Goal: Task Accomplishment & Management: Use online tool/utility

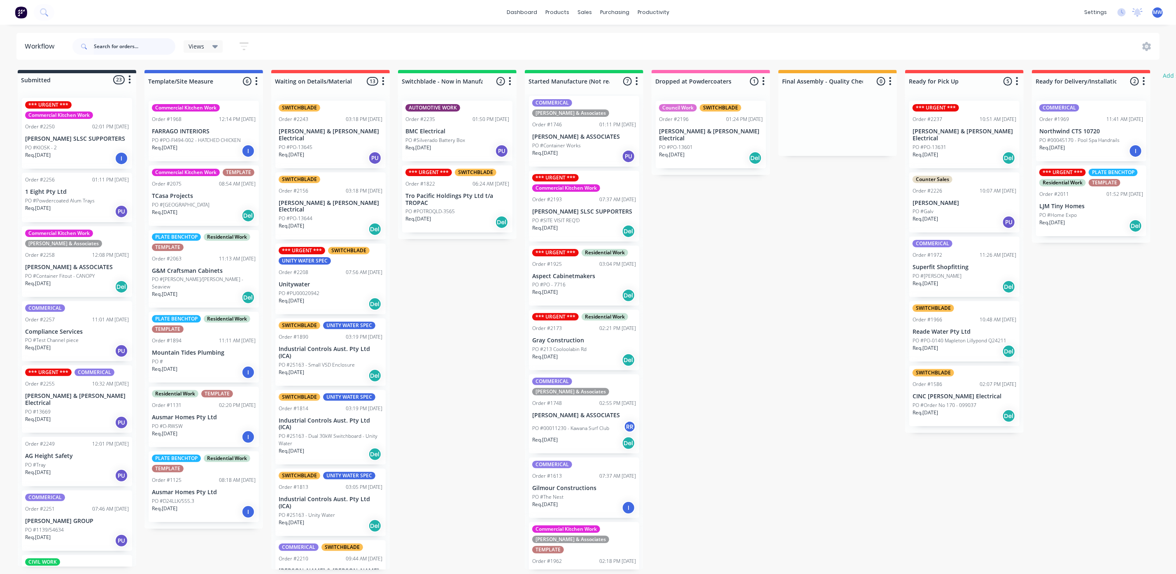
click at [127, 51] on input "text" at bounding box center [135, 46] width 82 height 16
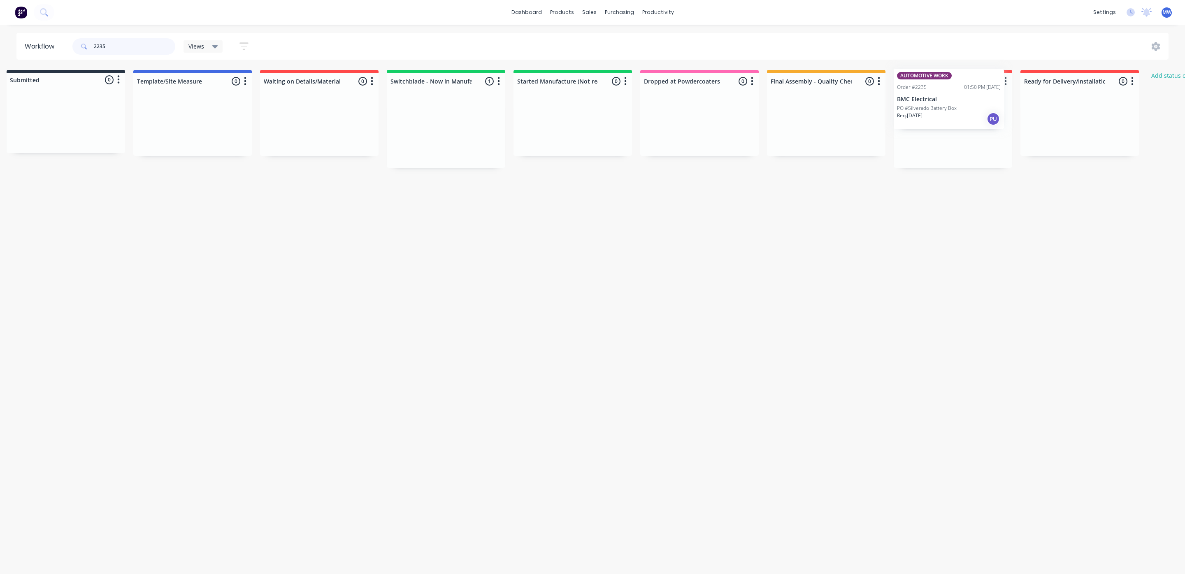
scroll to position [0, 18]
drag, startPoint x: 430, startPoint y: 153, endPoint x: 919, endPoint y: 136, distance: 489.7
click at [919, 136] on div "Submitted 0 Status colour #273444 hex #273444 Save Cancel Summaries Total order…" at bounding box center [662, 119] width 1373 height 98
type input "2"
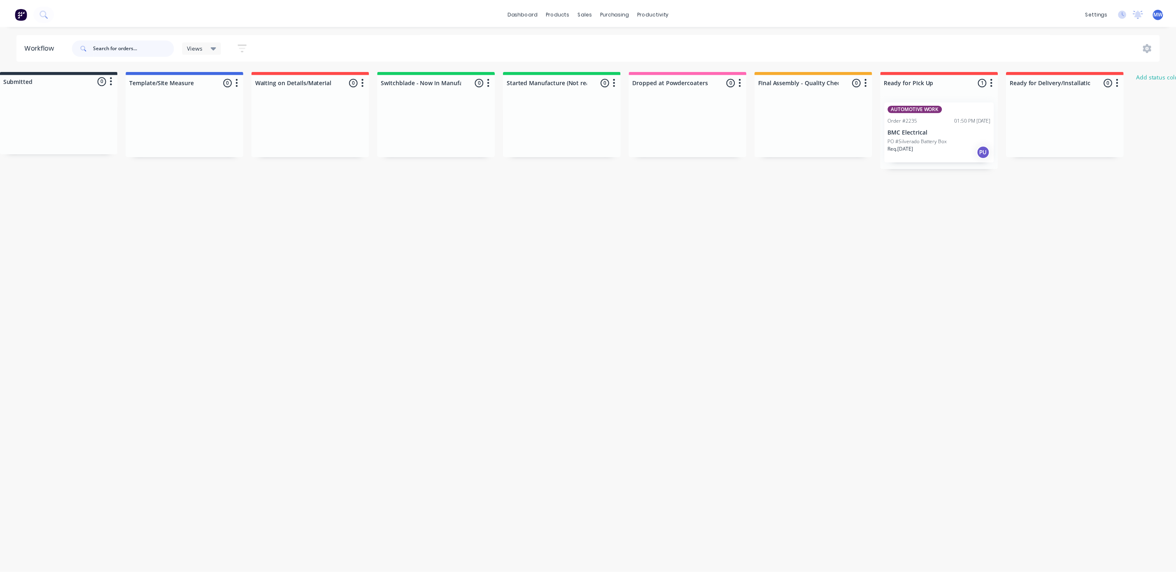
scroll to position [0, 0]
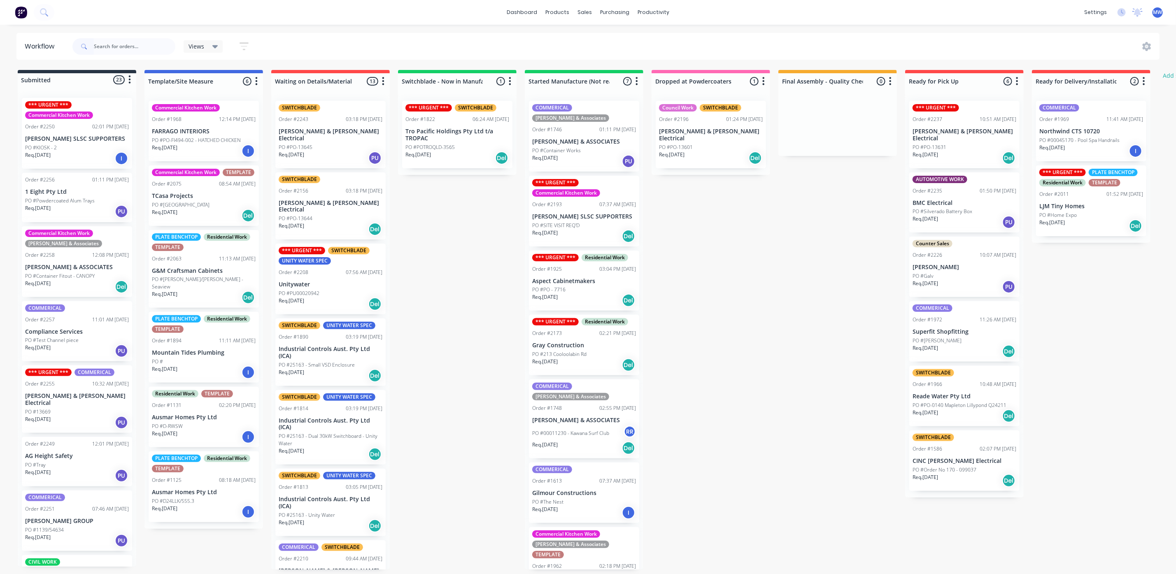
click at [584, 154] on div "Req. [DATE] PU" at bounding box center [584, 161] width 104 height 14
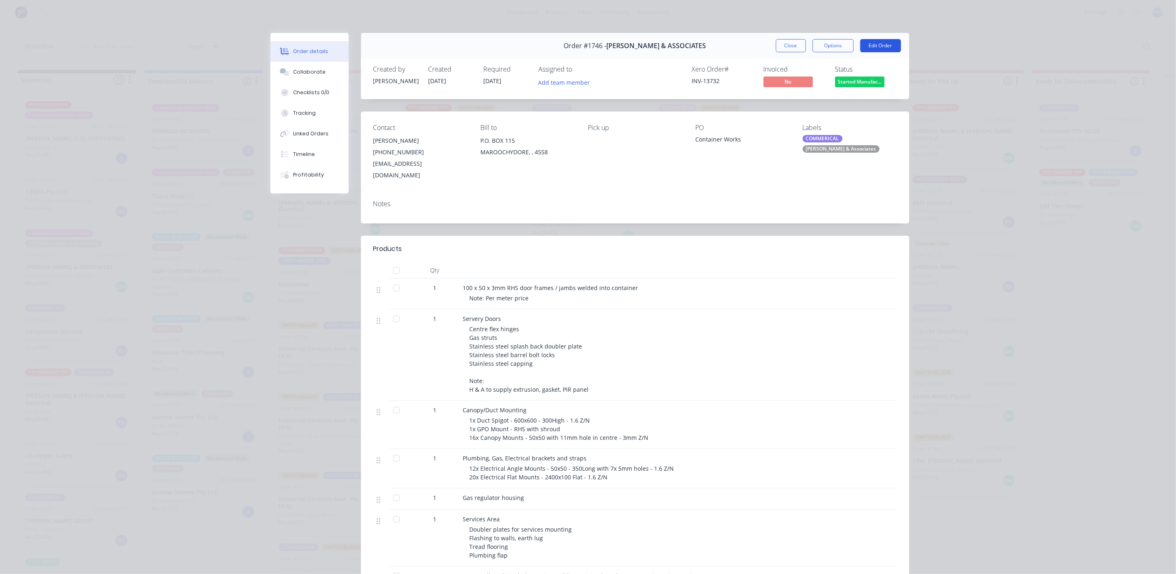
click at [878, 44] on button "Edit Order" at bounding box center [880, 45] width 41 height 13
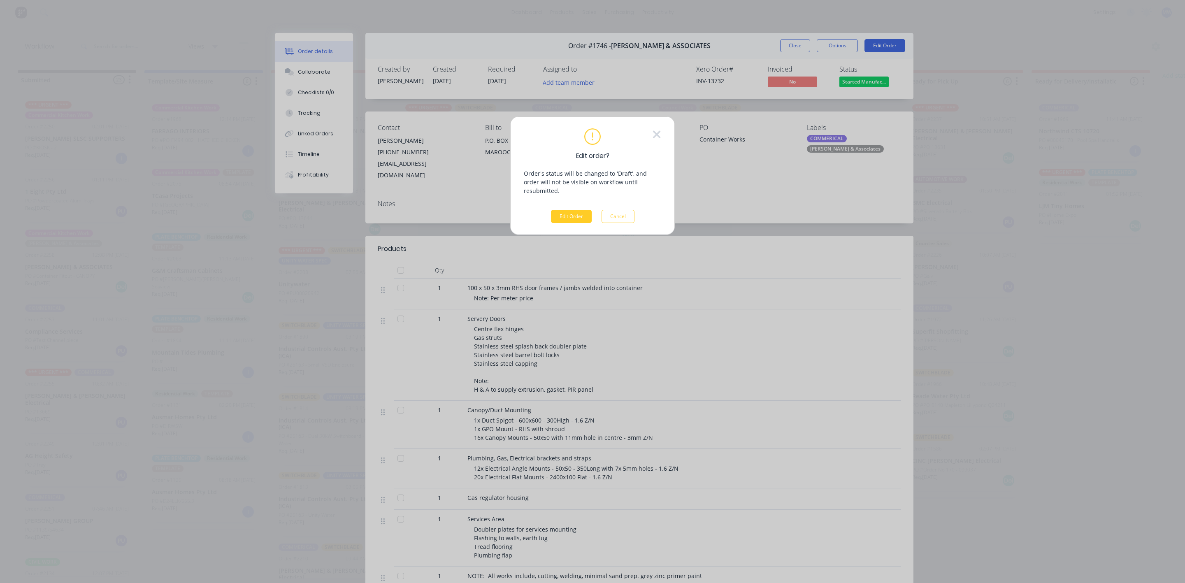
click at [564, 210] on button "Edit Order" at bounding box center [571, 216] width 41 height 13
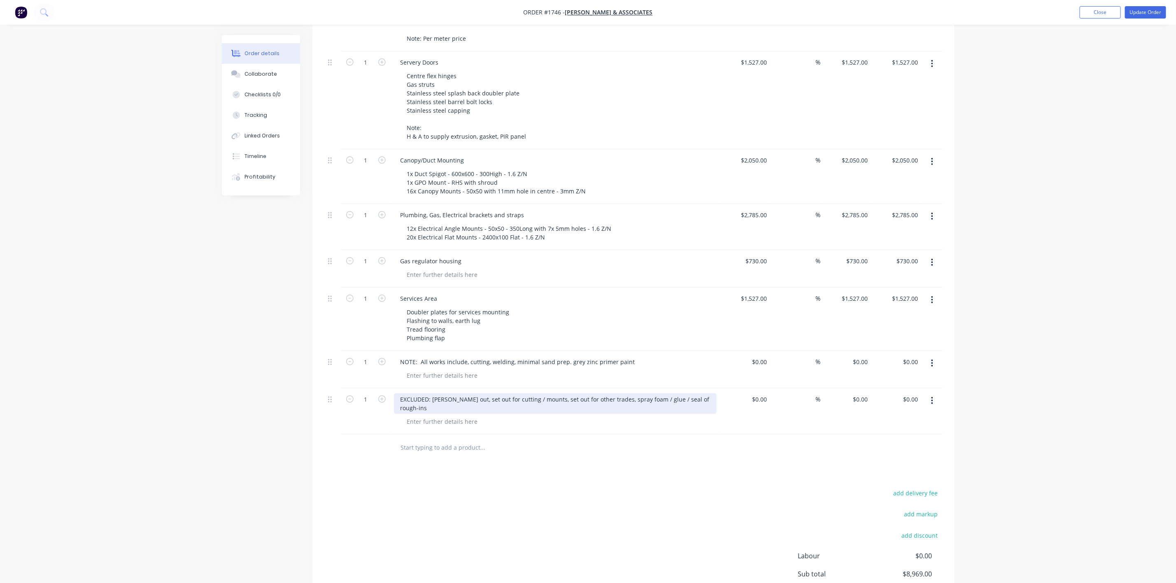
scroll to position [309, 0]
click at [440, 435] on input "text" at bounding box center [483, 443] width 165 height 16
type input "f"
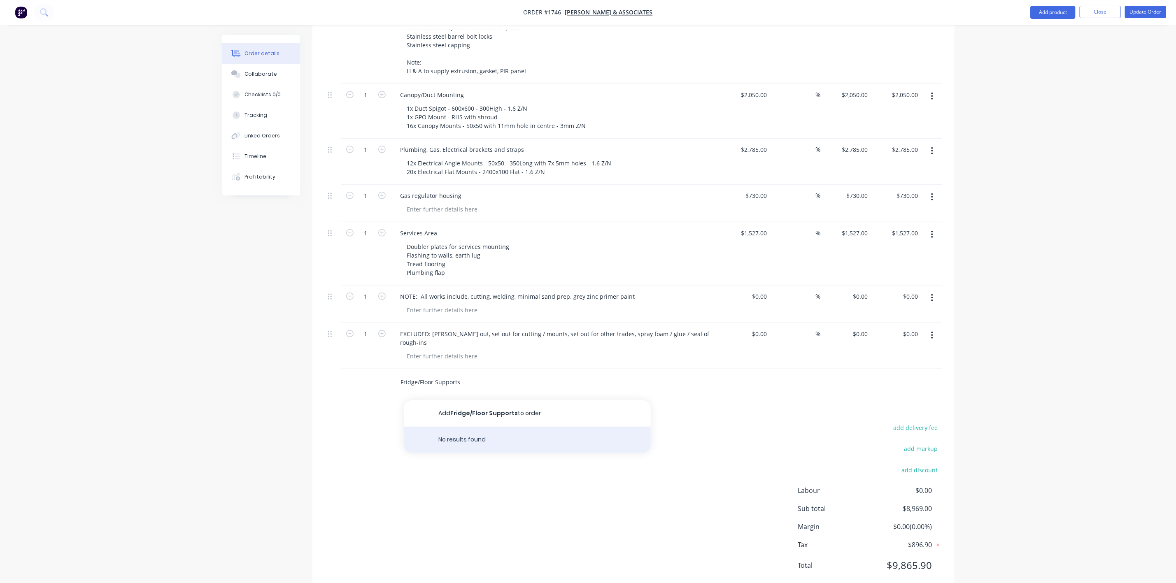
scroll to position [374, 0]
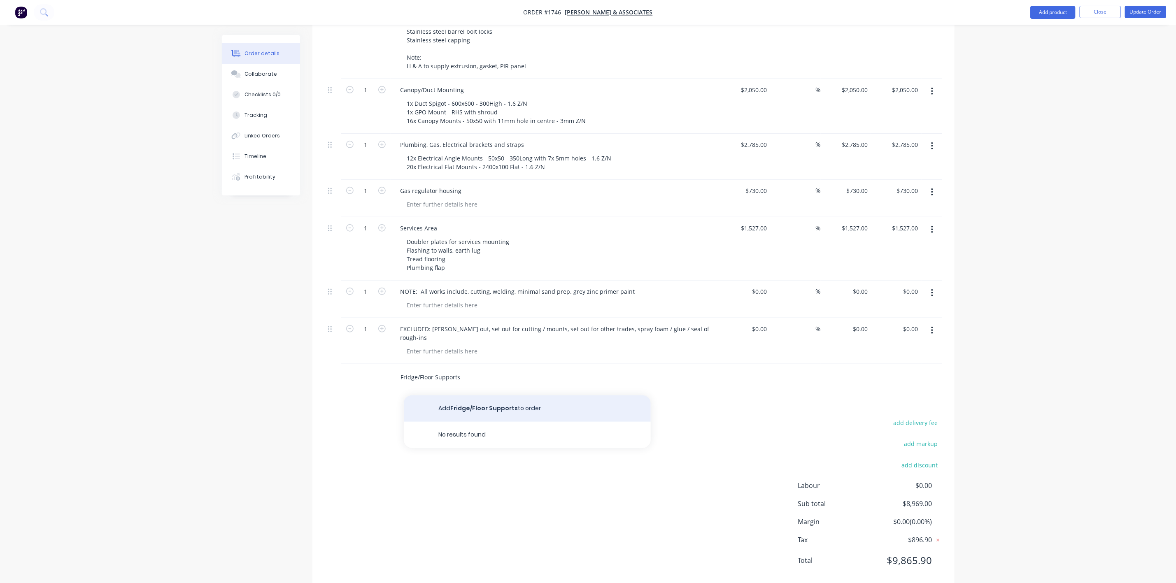
type input "Fridge/Floor Supports"
click at [498, 396] on button "Add Fridge/Floor Supports to order" at bounding box center [527, 409] width 247 height 26
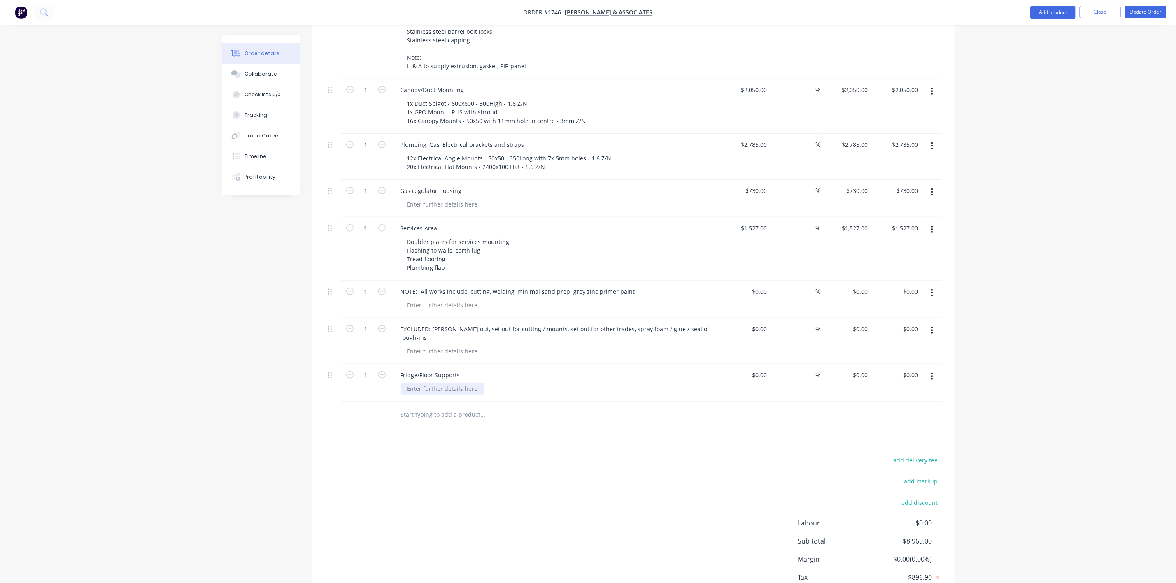
click at [415, 383] on div at bounding box center [443, 389] width 84 height 12
type input "11"
click at [434, 489] on div "add delivery fee add markup add discount Labour $0.00 Sub total $8,969.00 Margi…" at bounding box center [633, 551] width 617 height 159
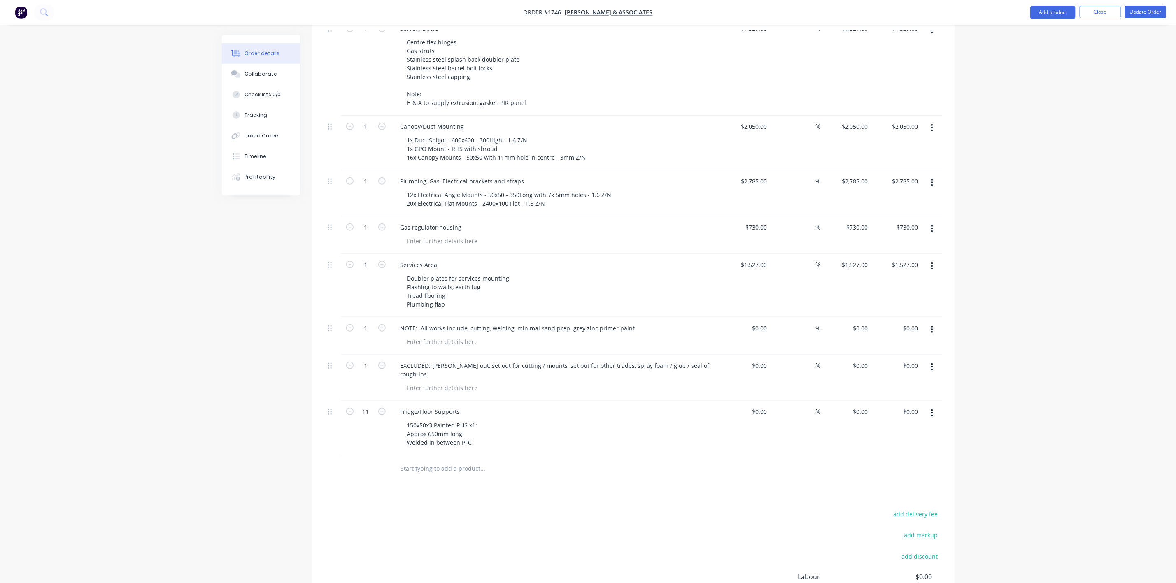
scroll to position [367, 0]
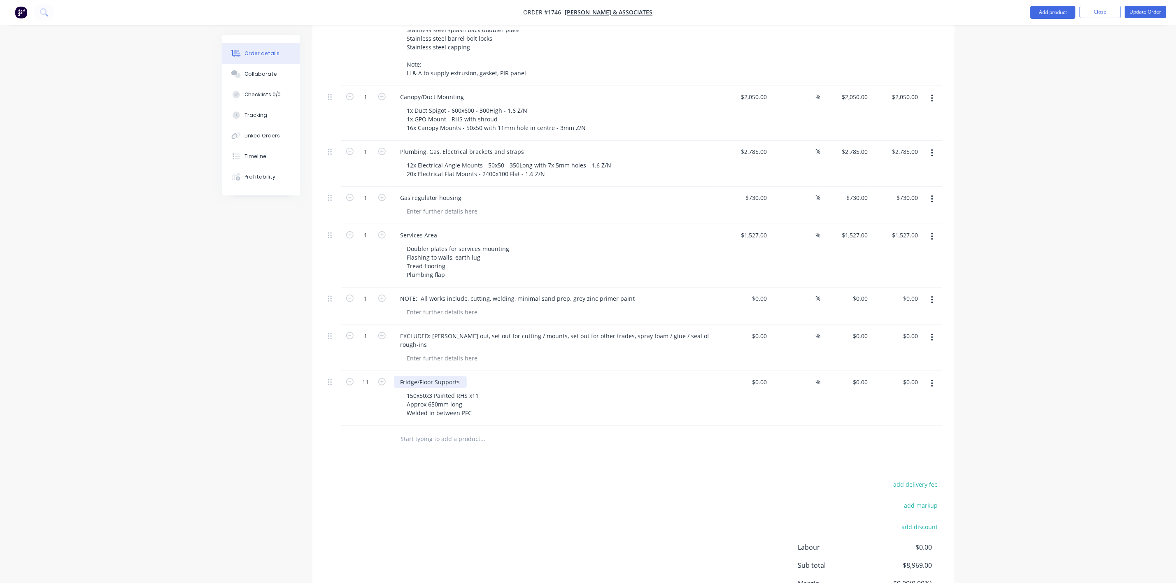
click at [462, 376] on div "Fridge/Floor Supports" at bounding box center [430, 382] width 73 height 12
click at [1155, 12] on button "Update Order" at bounding box center [1145, 12] width 41 height 12
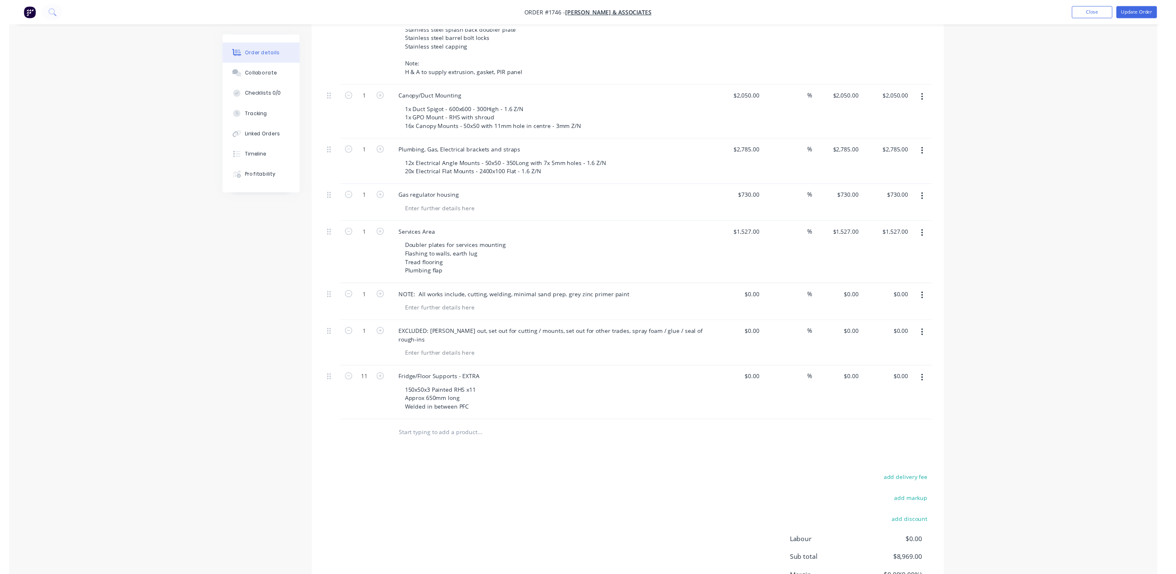
scroll to position [0, 0]
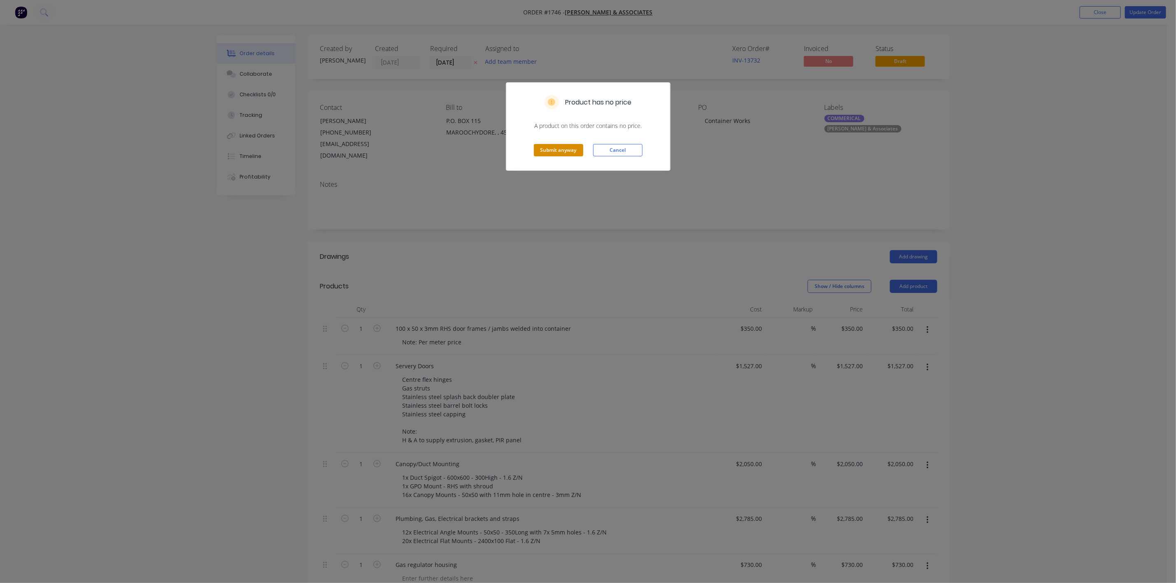
click at [559, 151] on button "Submit anyway" at bounding box center [558, 150] width 49 height 12
